Goal: Task Accomplishment & Management: Manage account settings

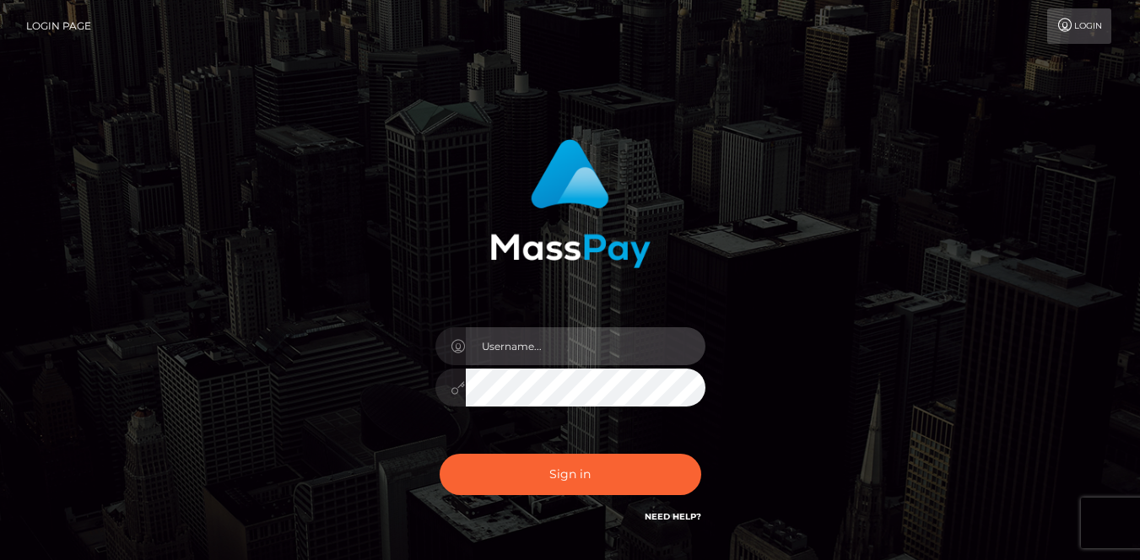
type input "[PERSON_NAME].JPA"
click at [575, 334] on input "[PERSON_NAME].JPA" at bounding box center [586, 347] width 240 height 38
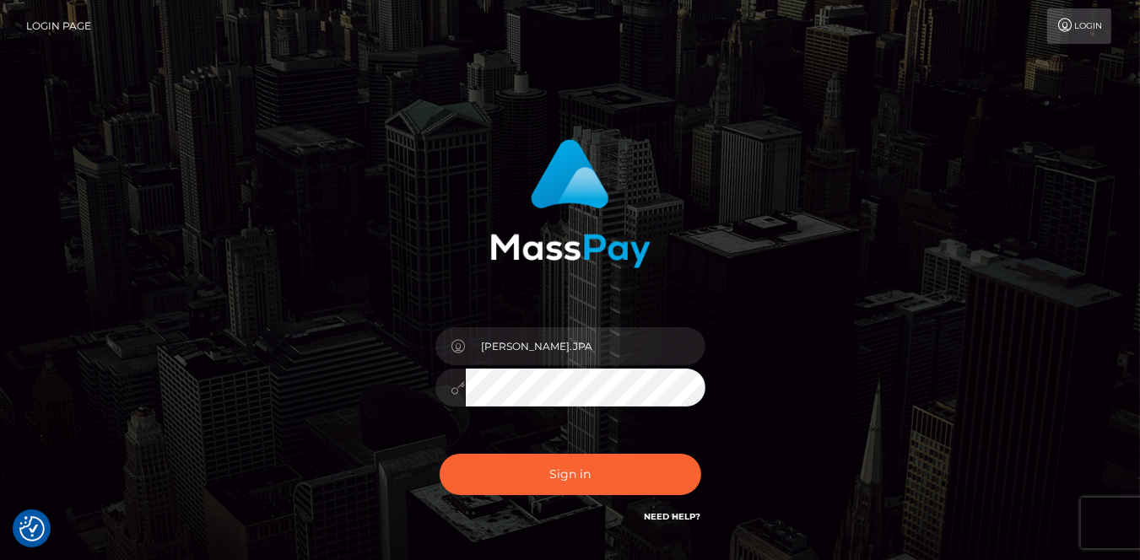
drag, startPoint x: 780, startPoint y: 325, endPoint x: 706, endPoint y: 362, distance: 82.3
click at [780, 324] on div "[PERSON_NAME].JPA Sign in" at bounding box center [570, 333] width 443 height 413
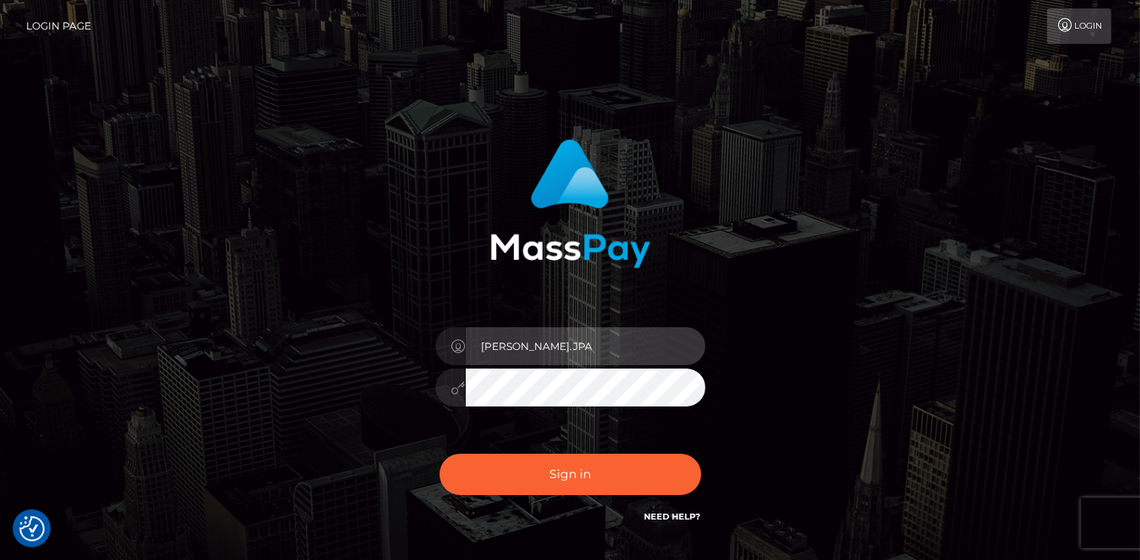
click at [650, 345] on input "[PERSON_NAME].JPA" at bounding box center [586, 347] width 240 height 38
click at [650, 345] on input "text" at bounding box center [586, 347] width 240 height 38
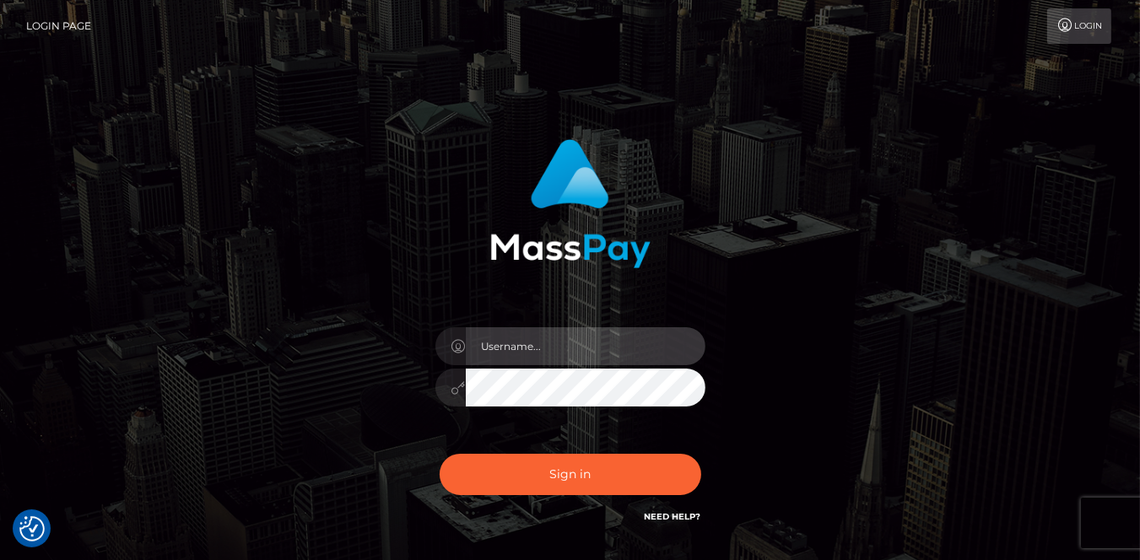
type input "[PERSON_NAME].JPA"
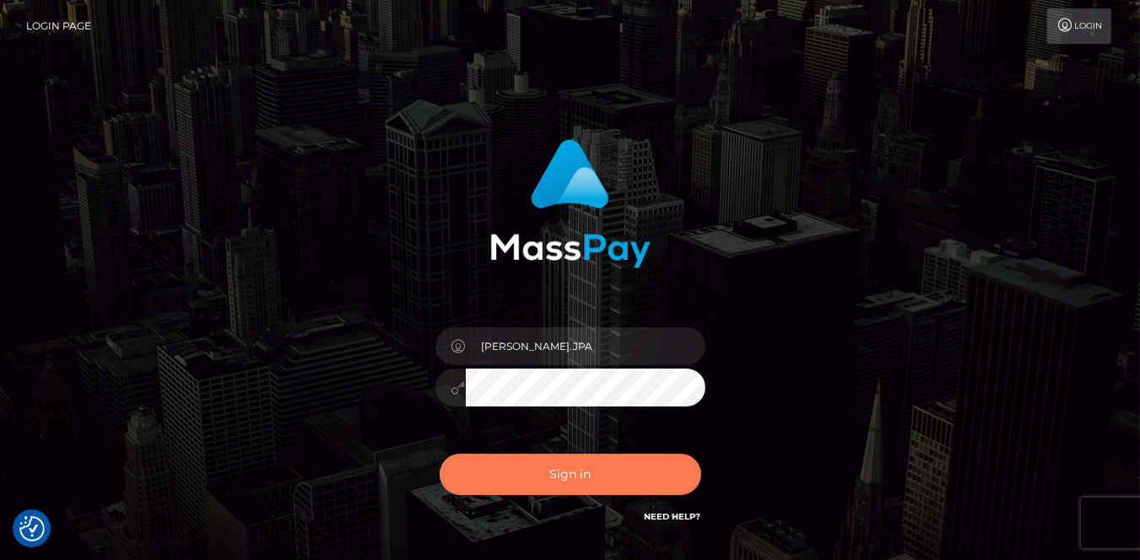
click at [557, 469] on button "Sign in" at bounding box center [571, 474] width 262 height 41
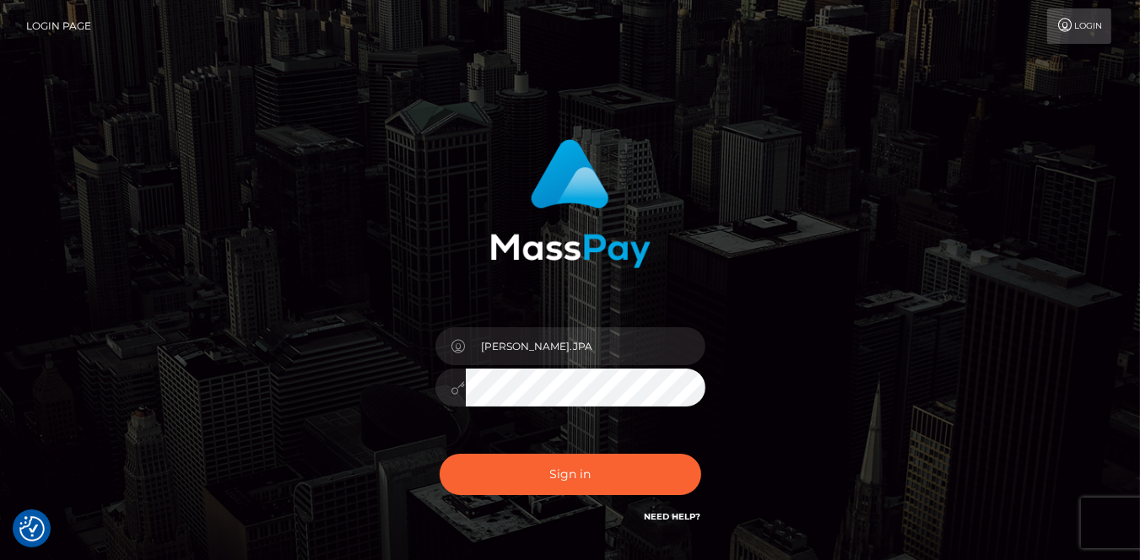
click at [809, 331] on div "[PERSON_NAME].JPA Sign in" at bounding box center [570, 342] width 962 height 430
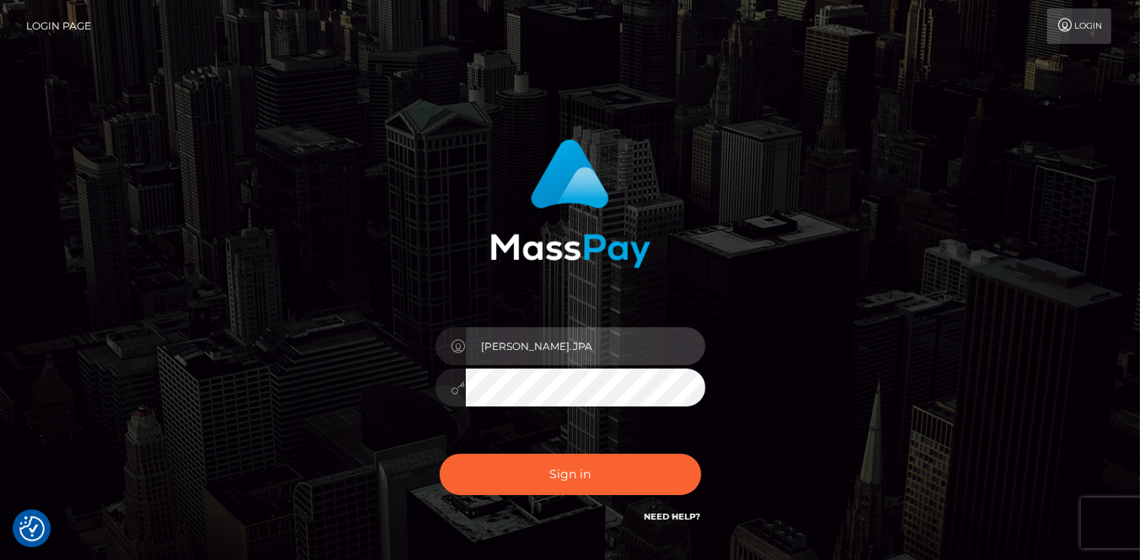
click at [490, 344] on input "[PERSON_NAME].JPA" at bounding box center [586, 347] width 240 height 38
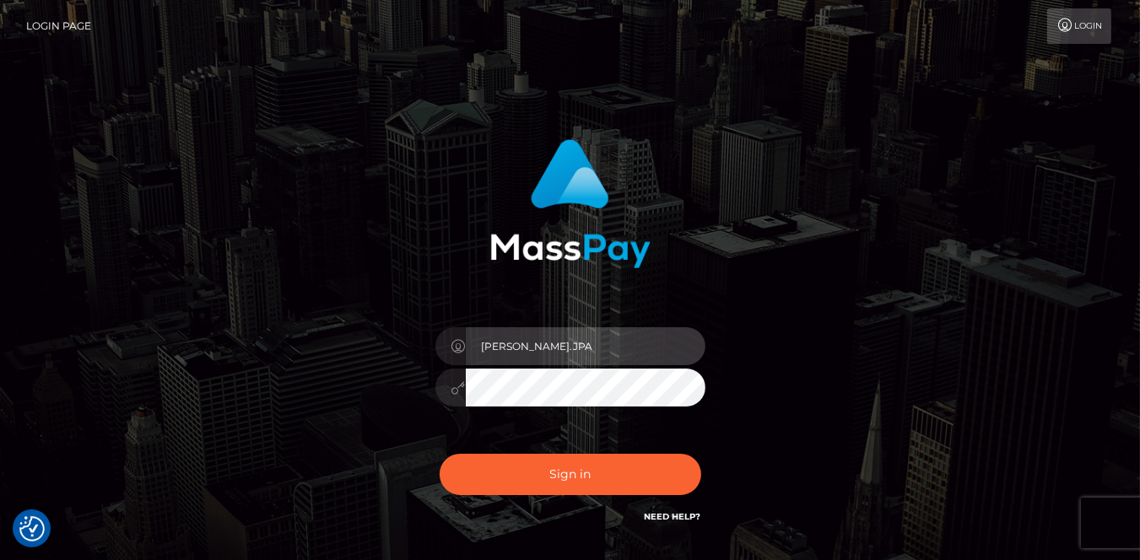
paste input "Silversocial"
type input "Caren. Silversocial"
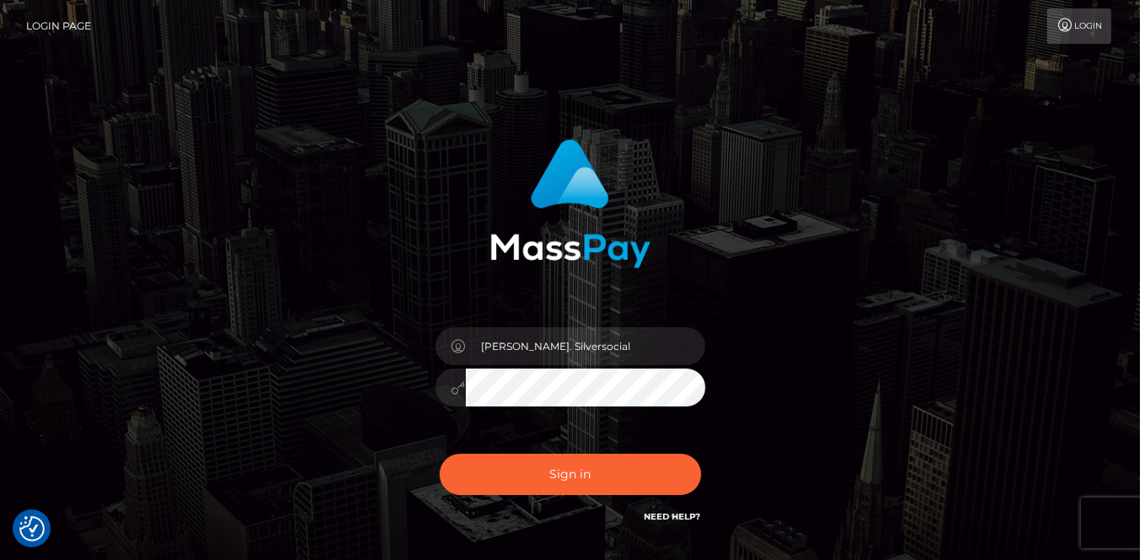
click at [844, 347] on div "Caren. Silversocial Sign in" at bounding box center [570, 342] width 962 height 430
click at [399, 428] on div "Caren. Silversocial Sign in" at bounding box center [570, 333] width 443 height 413
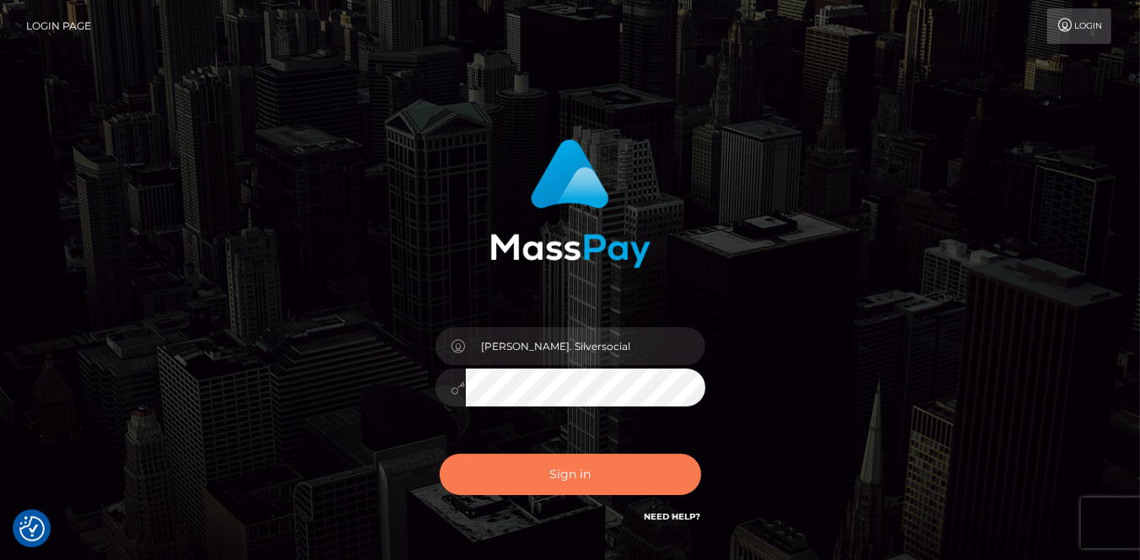
click at [581, 459] on button "Sign in" at bounding box center [571, 474] width 262 height 41
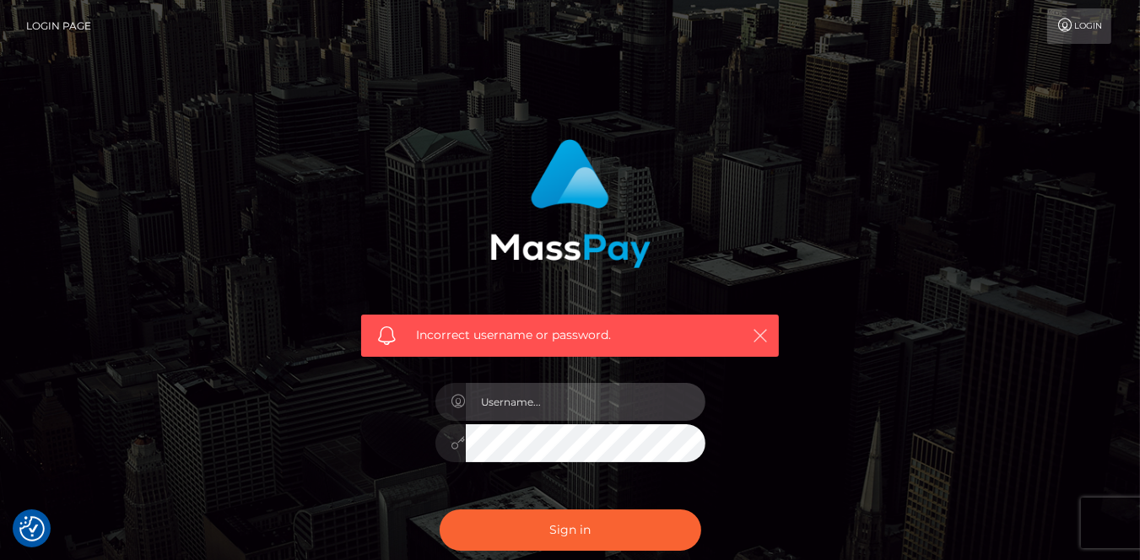
type input "[PERSON_NAME].JPA"
click at [759, 337] on icon "button" at bounding box center [760, 336] width 17 height 17
click at [858, 420] on div "Incorrect username or password. Caren.JPA" at bounding box center [570, 369] width 962 height 485
